Goal: Check status

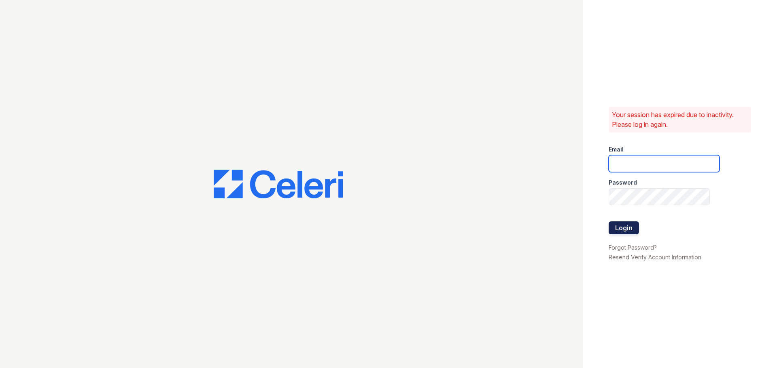
type input "mmoran@trinity-pm.com"
click at [614, 228] on button "Login" at bounding box center [623, 228] width 30 height 13
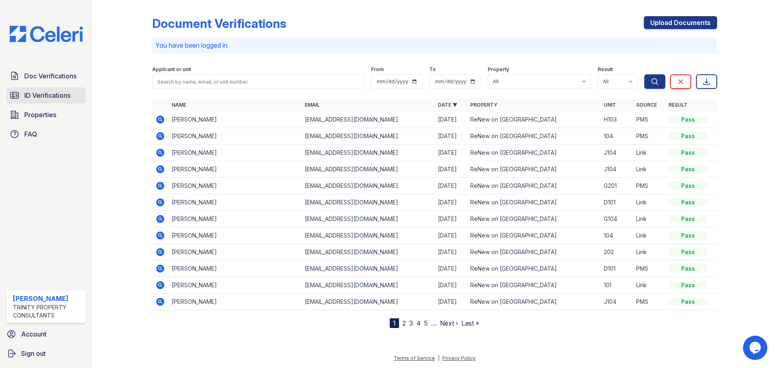
click at [34, 95] on span "ID Verifications" at bounding box center [47, 96] width 46 height 10
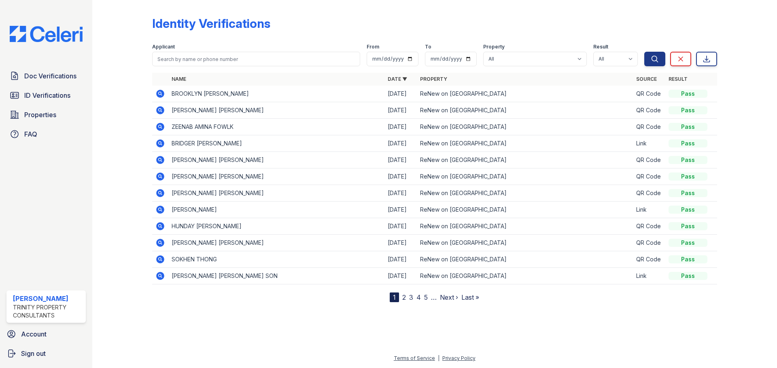
click at [208, 95] on td "BROOKLYN CLANCY OCONNOR" at bounding box center [276, 94] width 216 height 17
click at [164, 94] on icon at bounding box center [160, 94] width 8 height 8
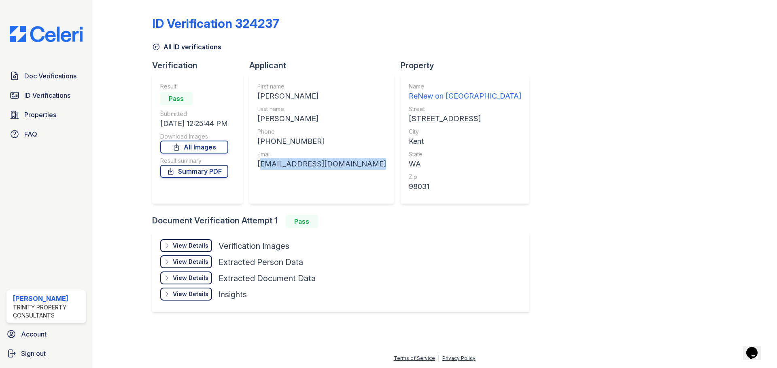
drag, startPoint x: 260, startPoint y: 165, endPoint x: 361, endPoint y: 171, distance: 101.7
click at [361, 171] on div "First name [PERSON_NAME] Last name [PERSON_NAME] Phone [PHONE_NUMBER] Email [EM…" at bounding box center [321, 139] width 129 height 113
drag, startPoint x: 258, startPoint y: 165, endPoint x: 368, endPoint y: 165, distance: 110.0
click at [368, 165] on div "First name [PERSON_NAME] Last name [PERSON_NAME] Phone [PHONE_NUMBER] Email [EM…" at bounding box center [321, 138] width 145 height 129
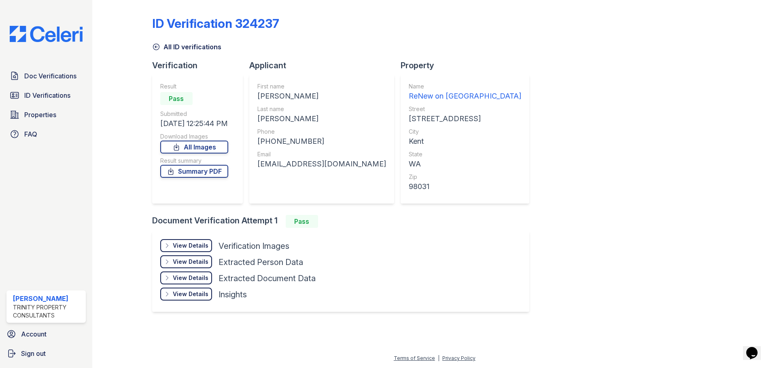
copy div "[EMAIL_ADDRESS][DOMAIN_NAME]"
